Goal: Transaction & Acquisition: Purchase product/service

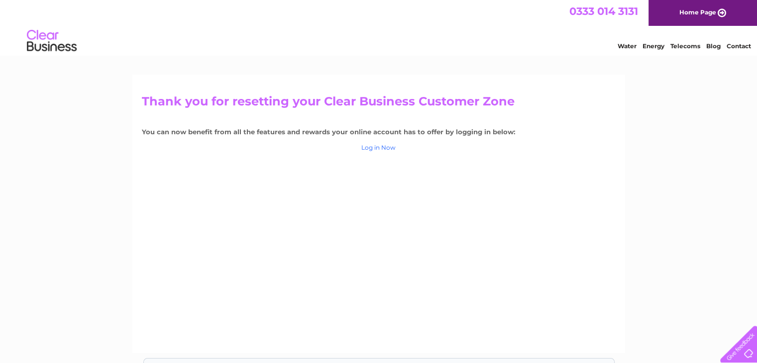
click at [386, 148] on link "Log in Now" at bounding box center [378, 147] width 34 height 7
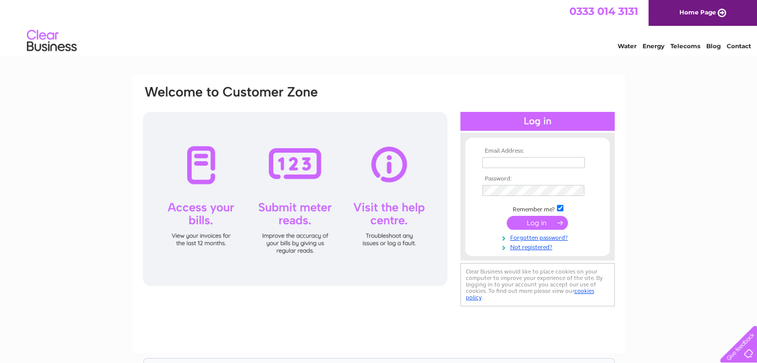
type input "brunchinltd@gmail.com"
click at [532, 227] on input "submit" at bounding box center [537, 223] width 61 height 14
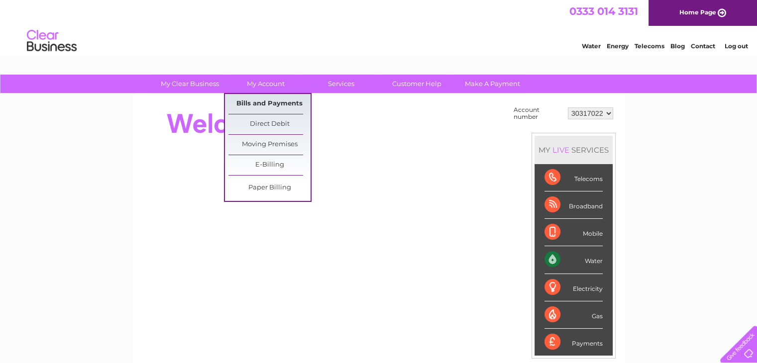
click at [268, 97] on link "Bills and Payments" at bounding box center [269, 104] width 82 height 20
click at [267, 102] on link "Bills and Payments" at bounding box center [269, 104] width 82 height 20
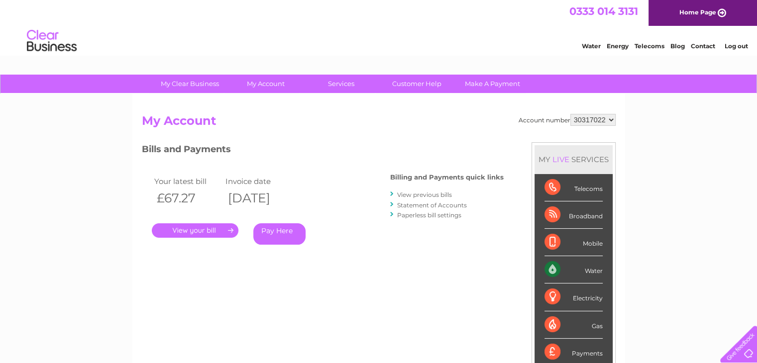
click at [227, 229] on link "." at bounding box center [195, 231] width 87 height 14
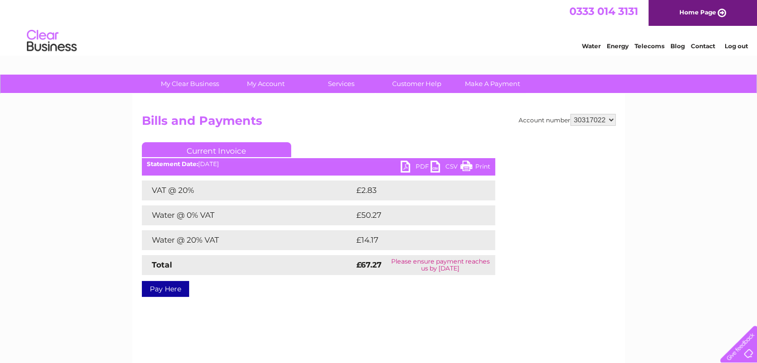
click at [165, 291] on link "Pay Here" at bounding box center [165, 289] width 47 height 16
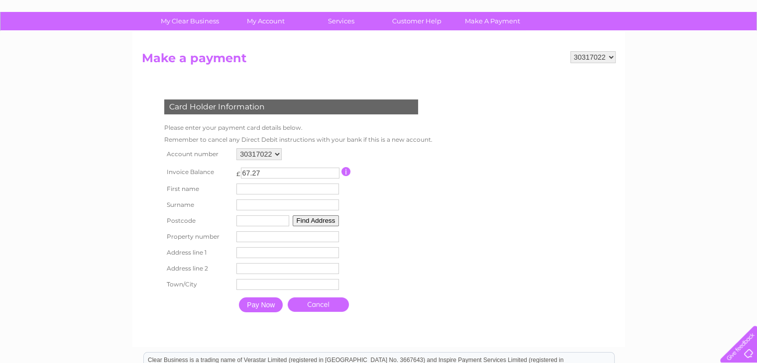
scroll to position [57, 0]
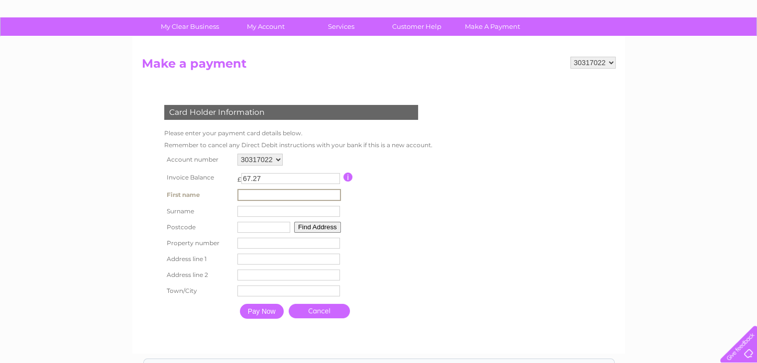
click at [273, 192] on input "text" at bounding box center [289, 195] width 104 height 12
type input "NAGA"
click at [257, 207] on input "text" at bounding box center [289, 211] width 104 height 12
type input "VANGIPURAPU"
click at [271, 228] on input "text" at bounding box center [262, 226] width 53 height 11
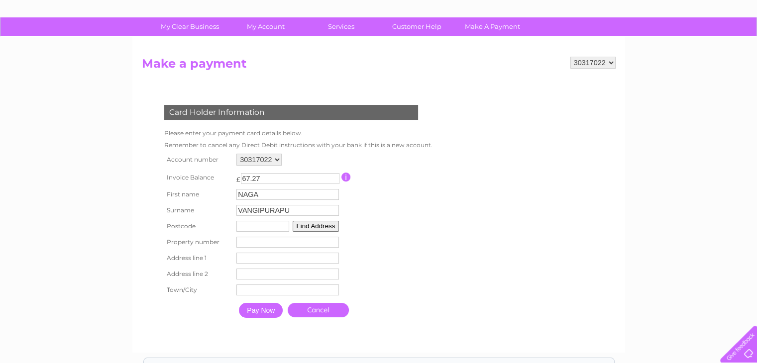
type input "PR16XD"
click at [313, 229] on button "Find Address" at bounding box center [316, 226] width 47 height 11
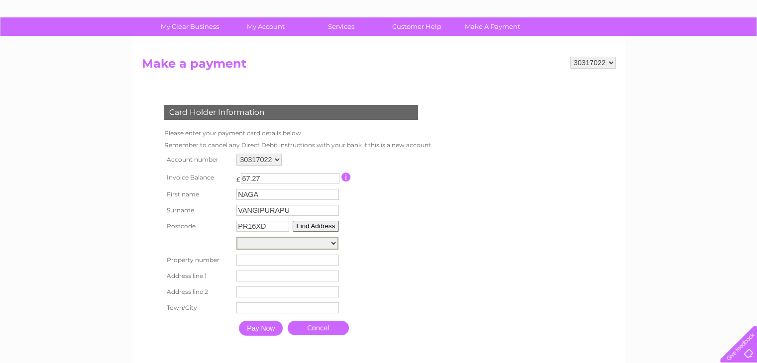
click at [311, 245] on select "[GEOGRAPHIC_DATA]" at bounding box center [287, 243] width 102 height 13
select select "[STREET_ADDRESS]"
click at [236, 237] on select "[GEOGRAPHIC_DATA]" at bounding box center [287, 243] width 102 height 13
type input "235"
type input "[GEOGRAPHIC_DATA]"
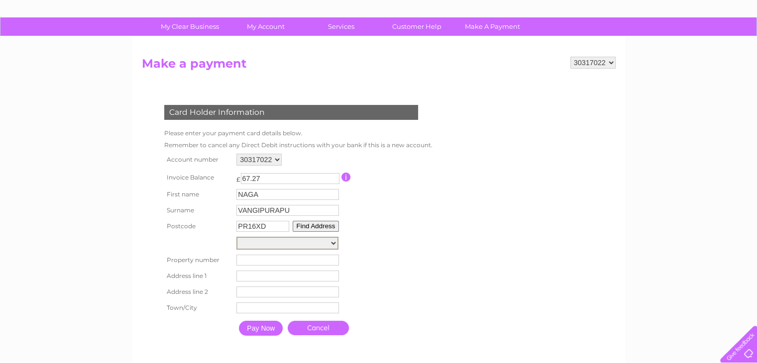
type input "[PERSON_NAME]"
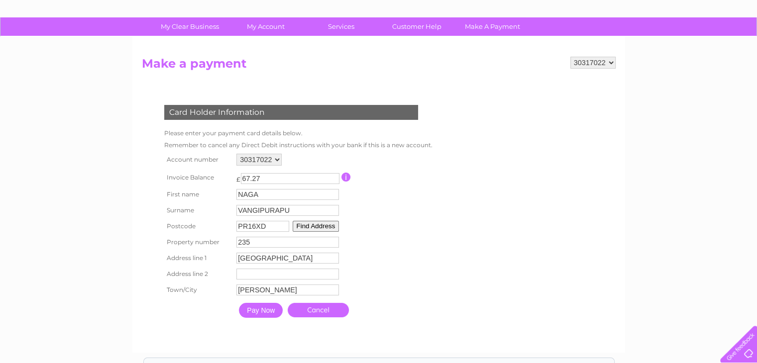
click at [251, 315] on input "Pay Now" at bounding box center [261, 310] width 44 height 15
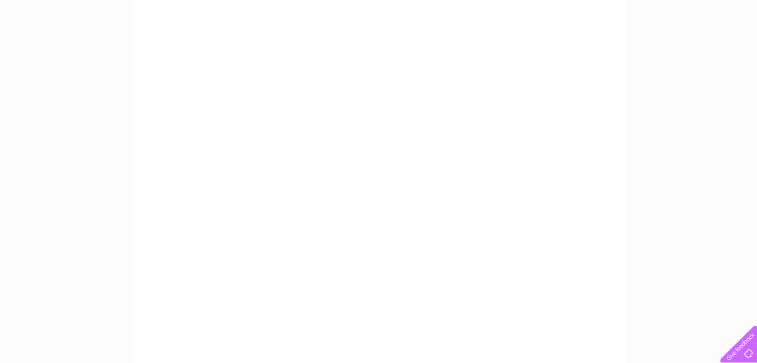
scroll to position [139, 0]
